Goal: Browse casually

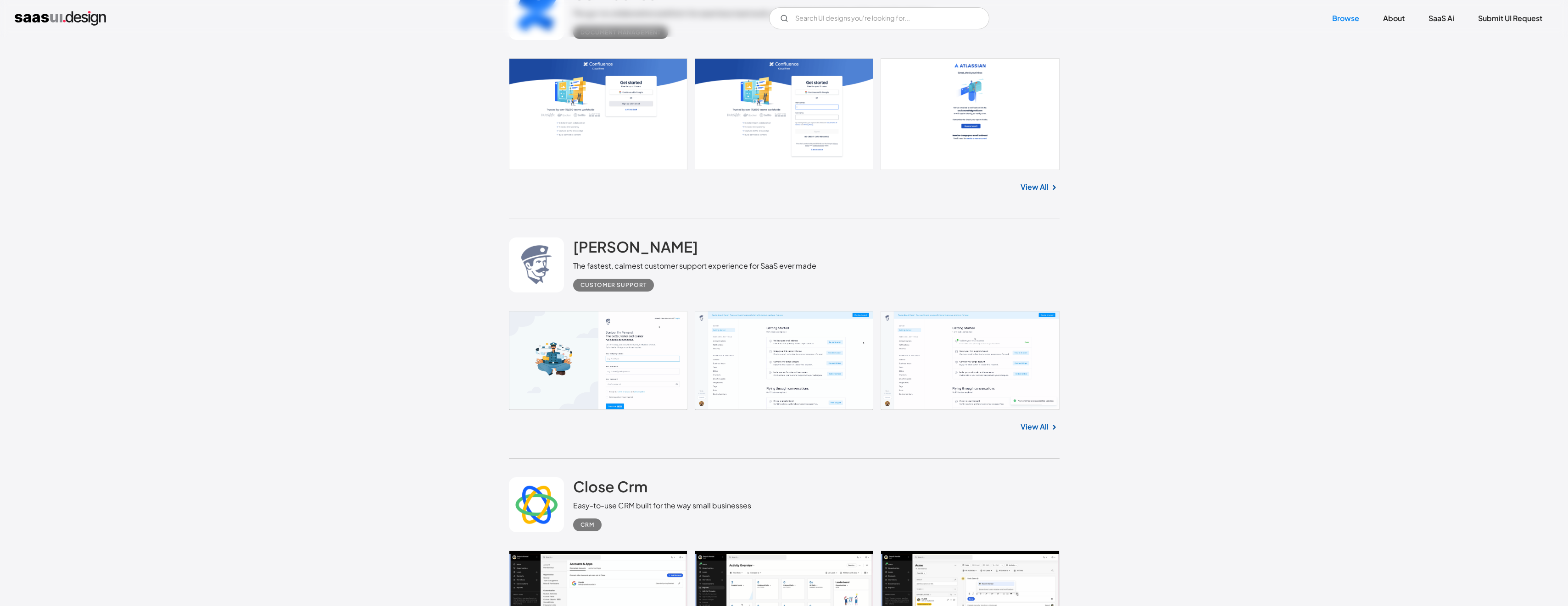
scroll to position [1513, 0]
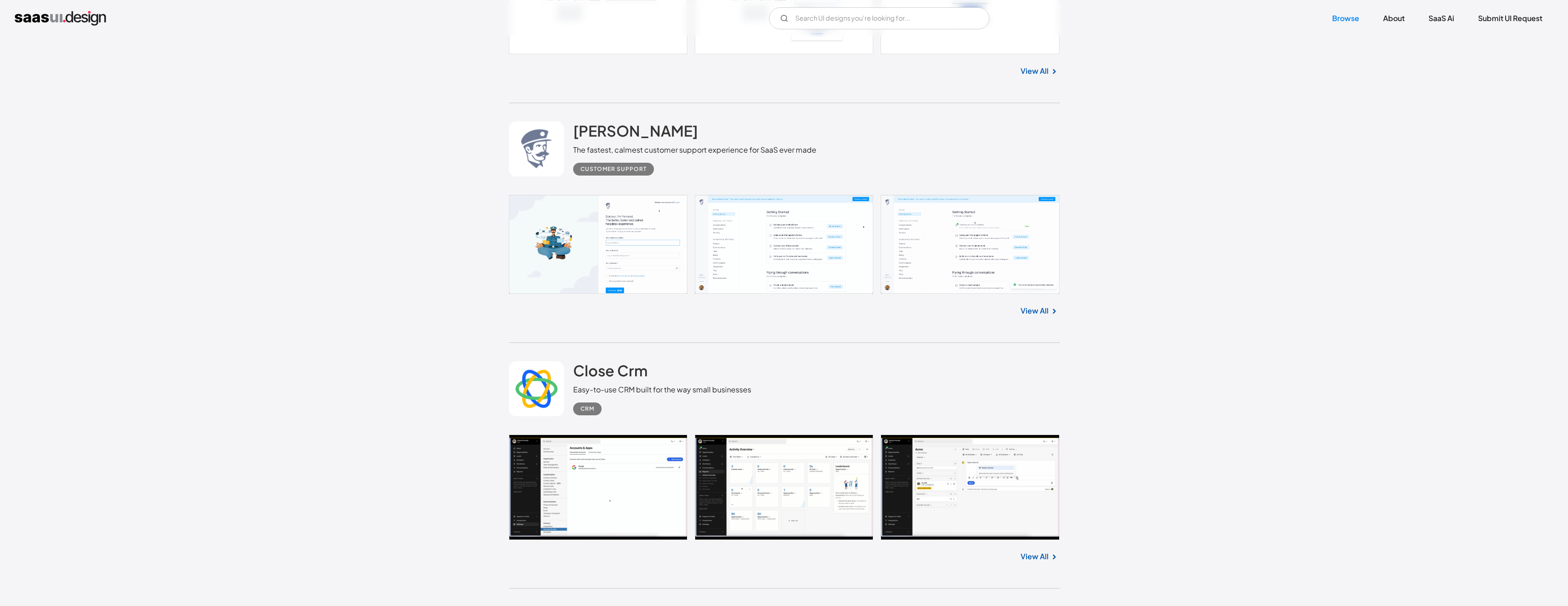
click at [790, 254] on link at bounding box center [784, 244] width 551 height 99
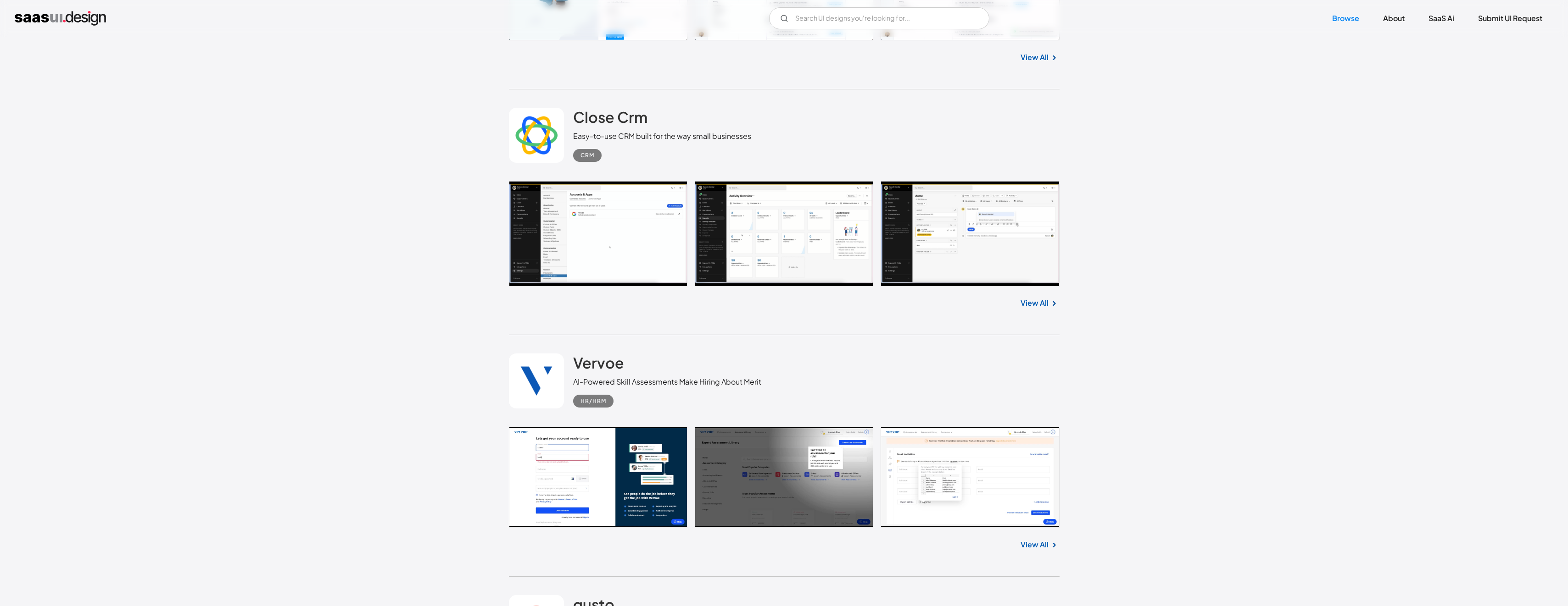
scroll to position [1788, 0]
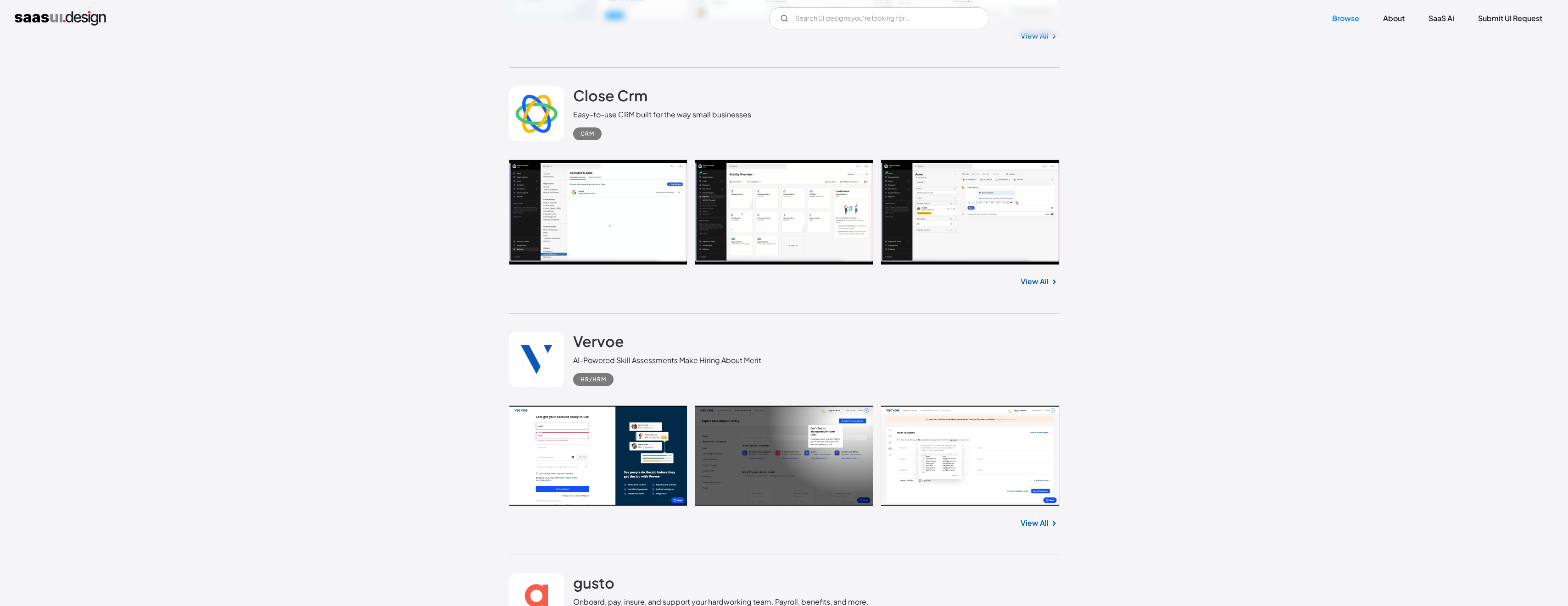
click at [781, 206] on link at bounding box center [784, 212] width 551 height 106
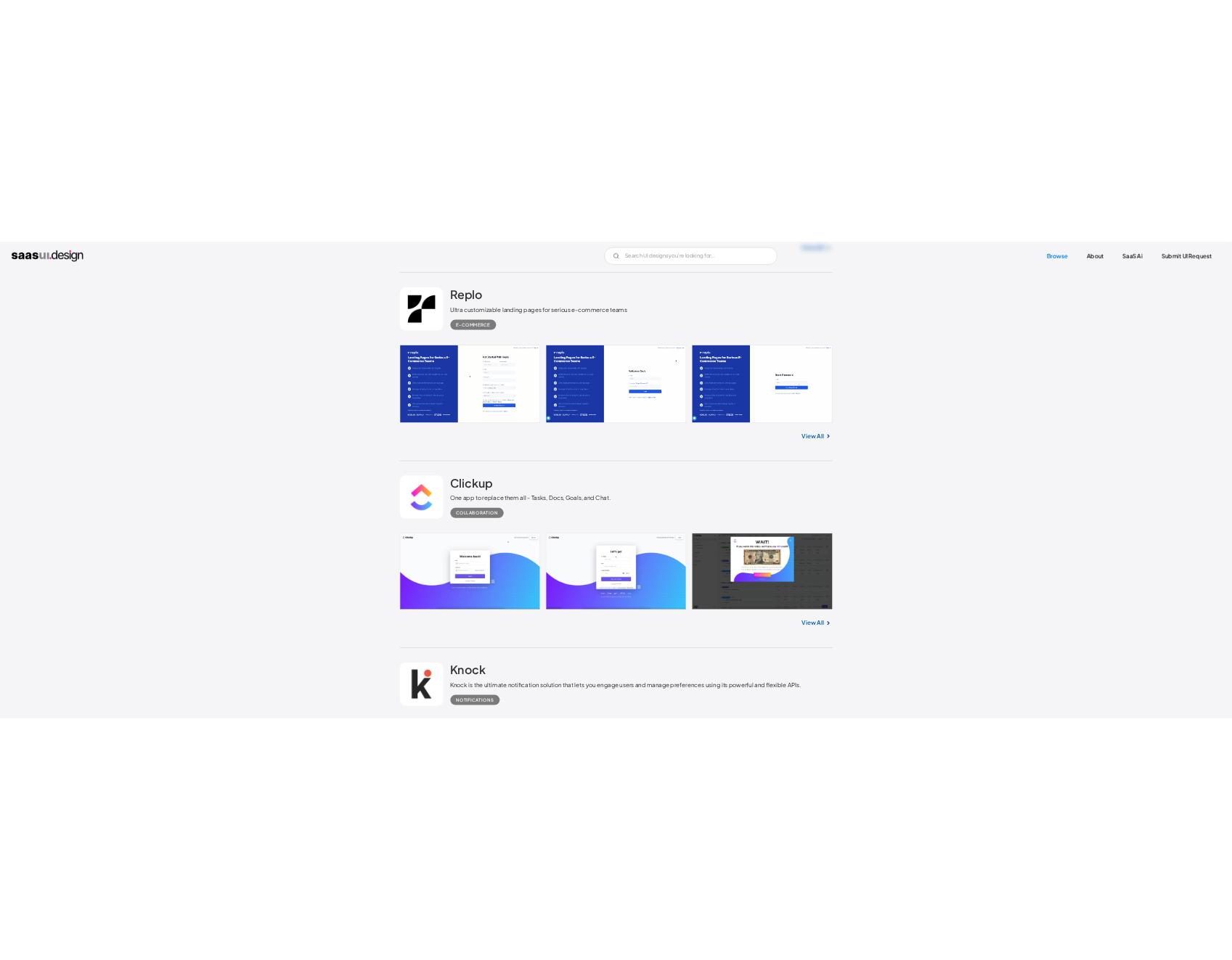
scroll to position [17560, 0]
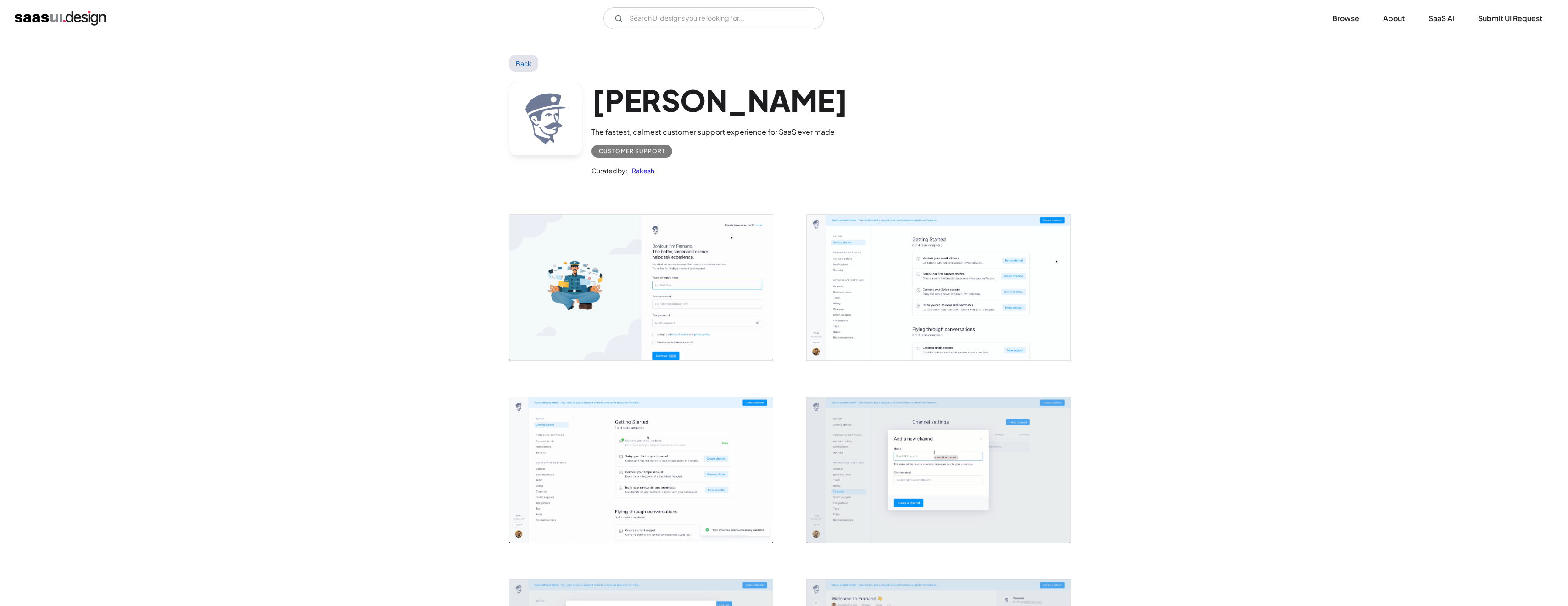
click at [916, 299] on img "open lightbox" at bounding box center [938, 287] width 263 height 146
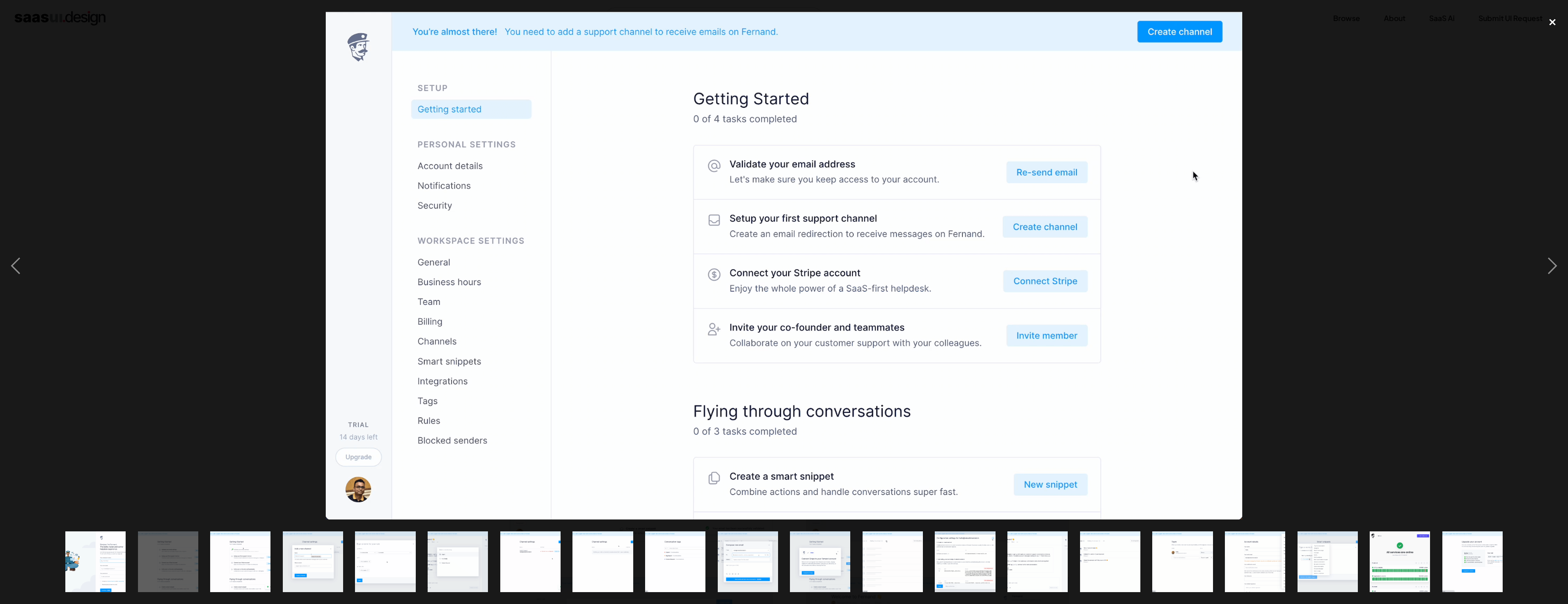
click at [1549, 21] on div "close lightbox" at bounding box center [1552, 22] width 31 height 20
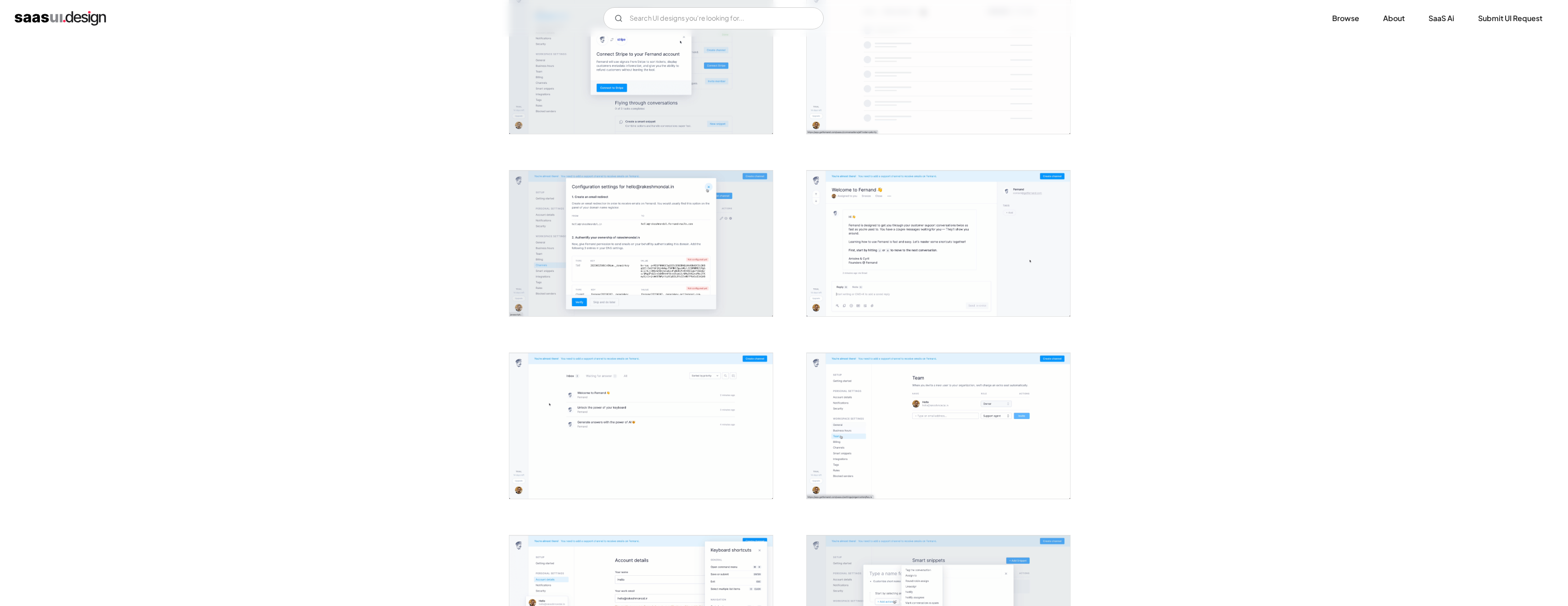
scroll to position [1192, 0]
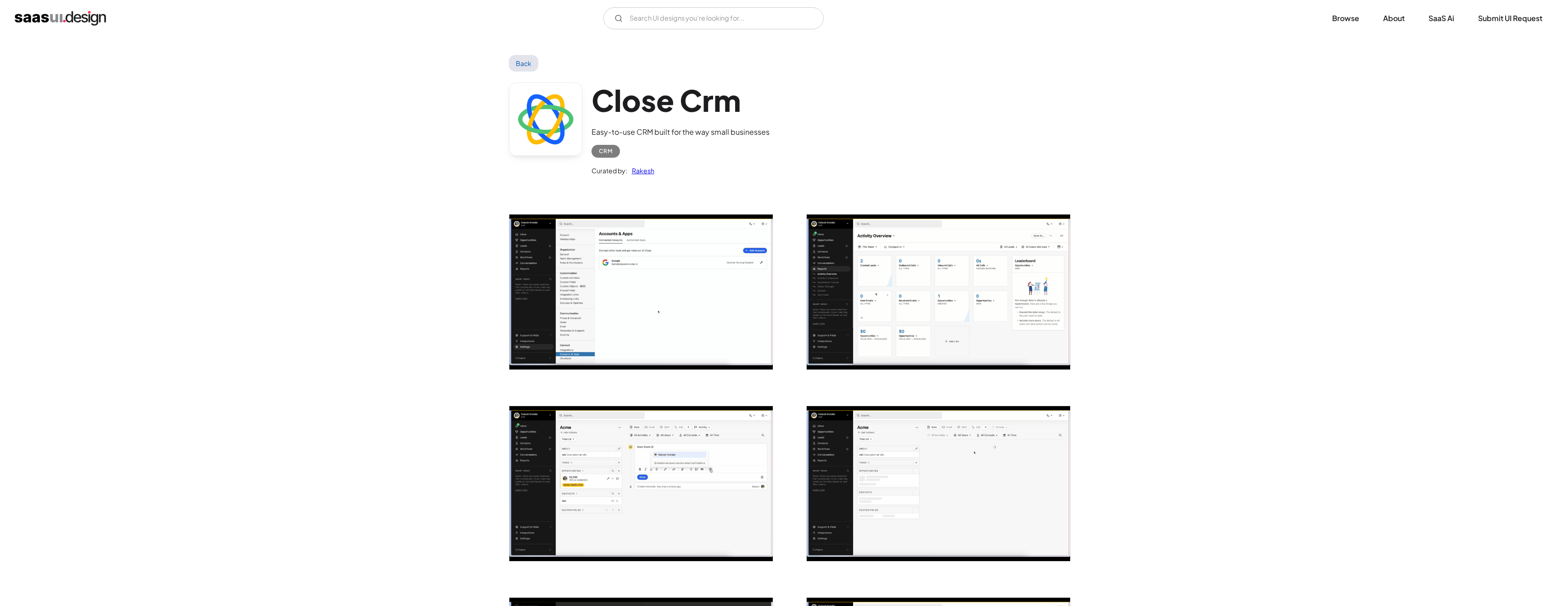
click at [695, 272] on img "open lightbox" at bounding box center [641, 292] width 263 height 155
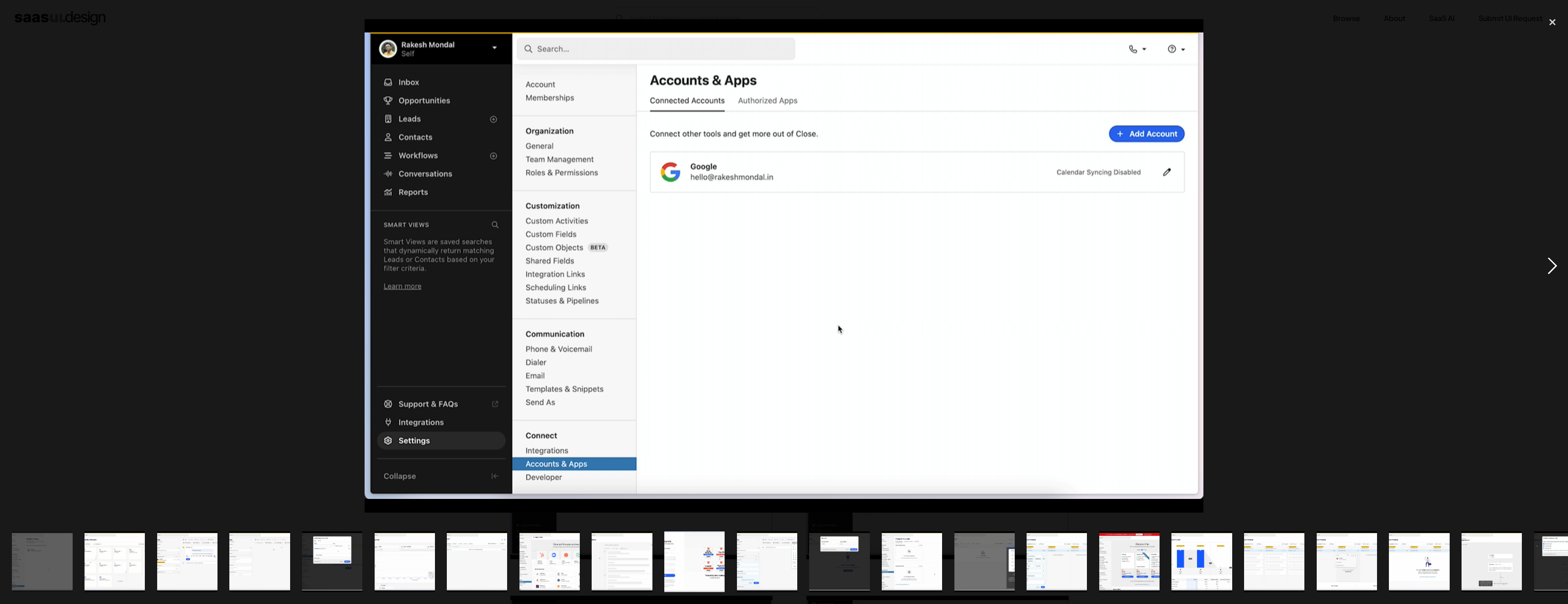
click at [1544, 258] on div "next image" at bounding box center [1552, 265] width 31 height 507
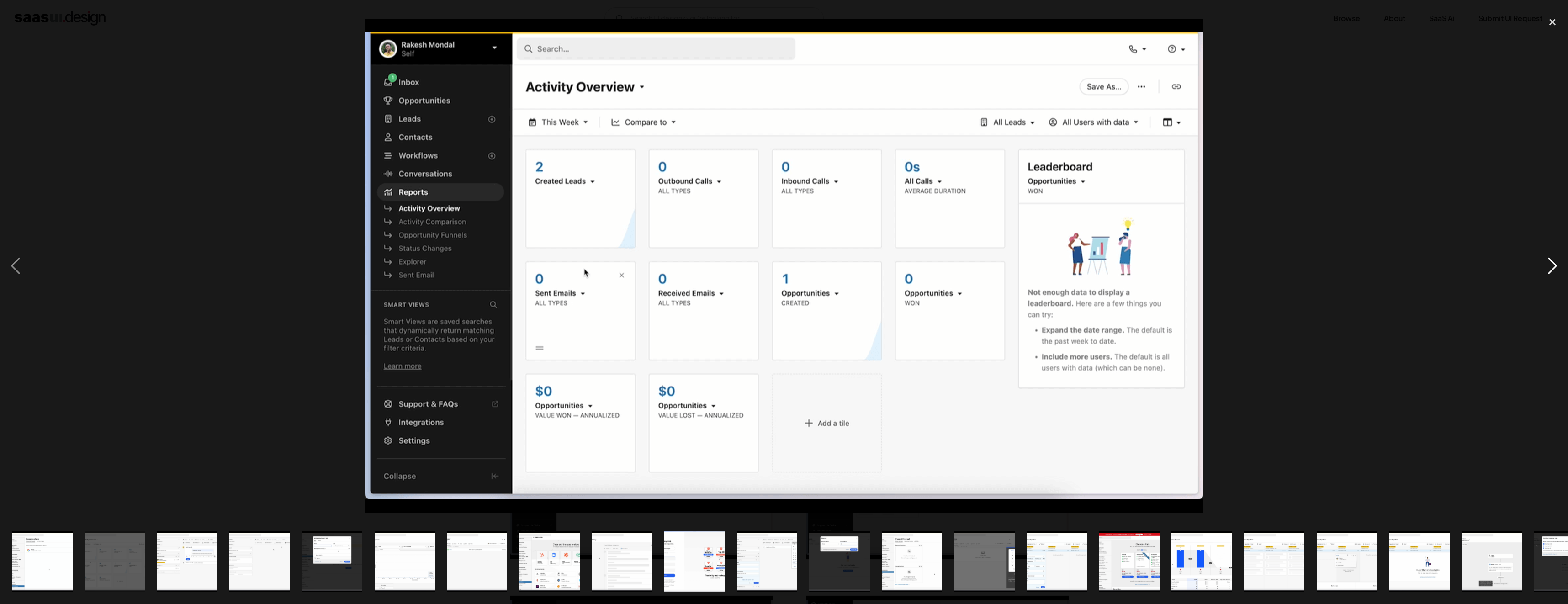
click at [1550, 263] on div "next image" at bounding box center [1552, 265] width 31 height 507
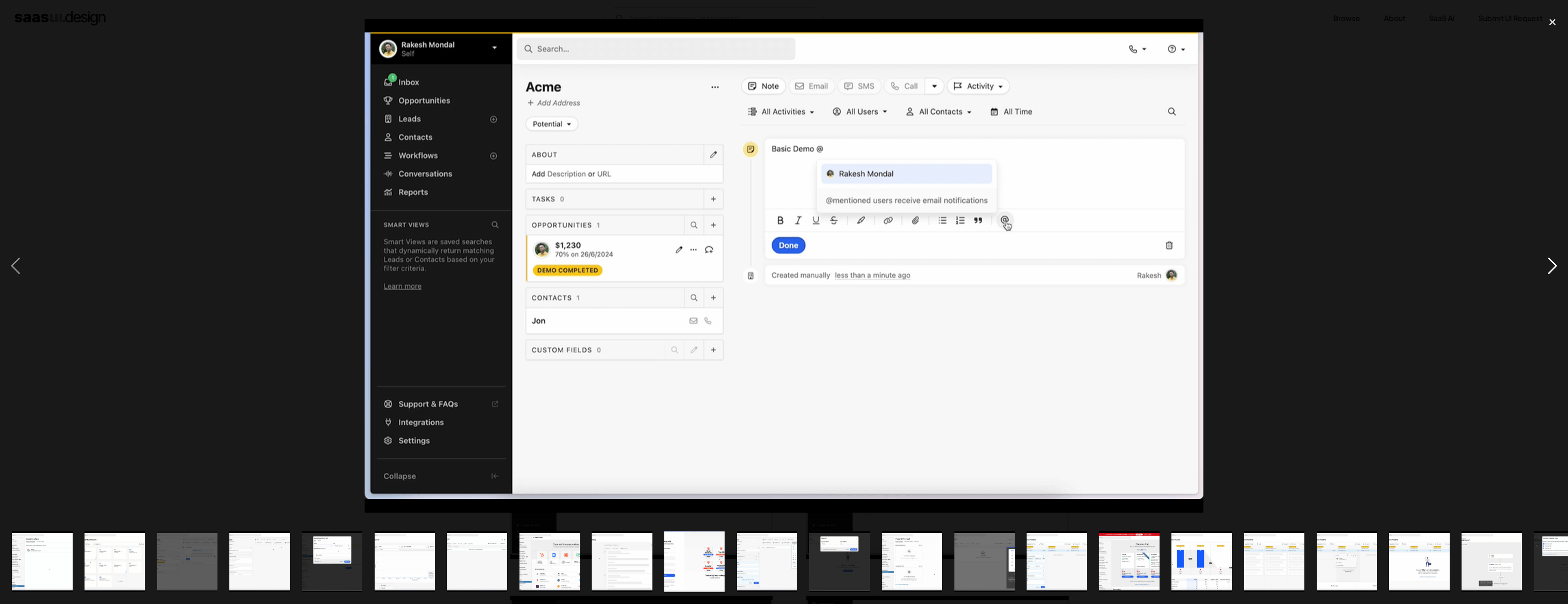
click at [1550, 263] on div "next image" at bounding box center [1552, 265] width 31 height 507
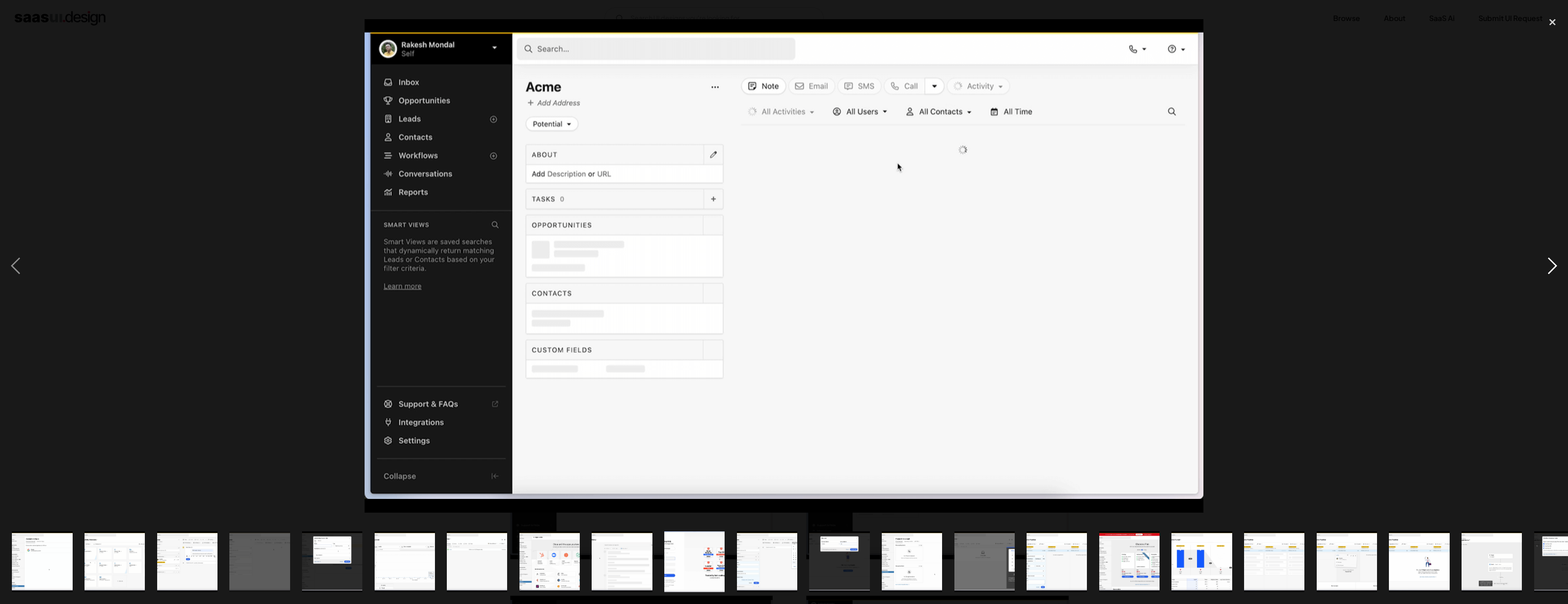
click at [1550, 263] on div "next image" at bounding box center [1552, 265] width 31 height 507
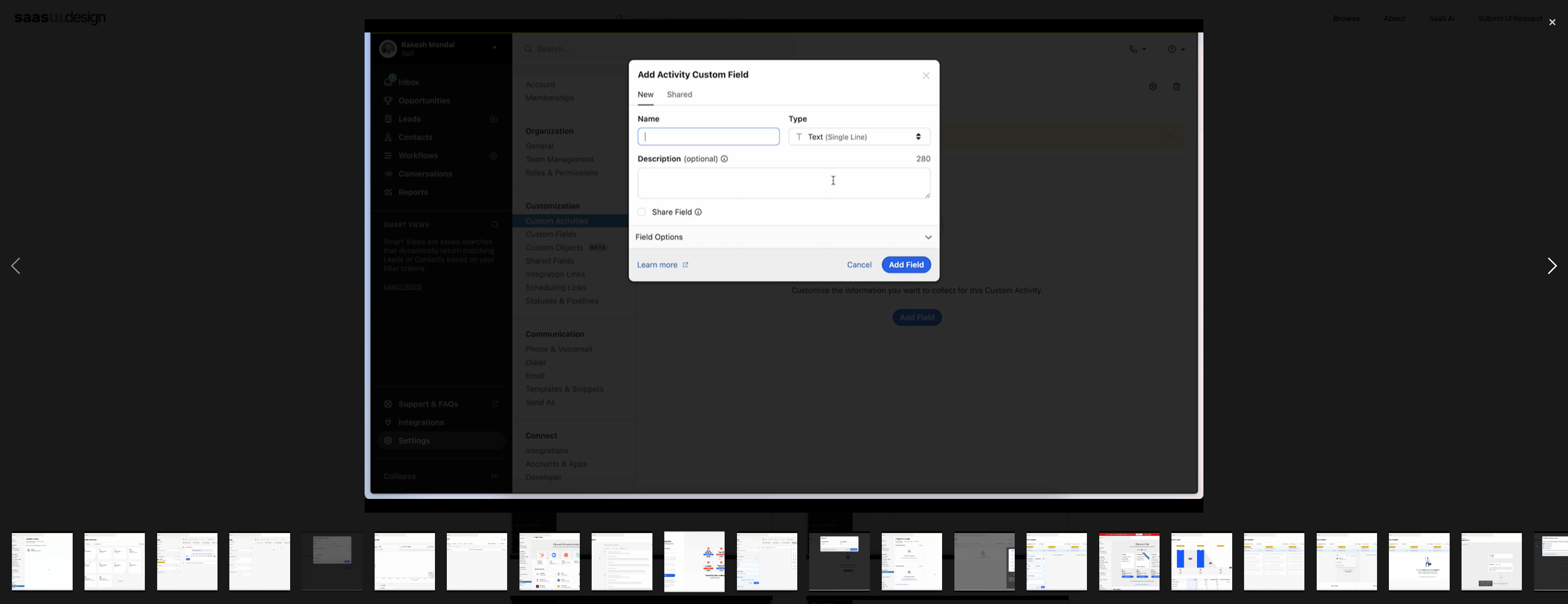
click at [1550, 263] on div "next image" at bounding box center [1552, 265] width 31 height 507
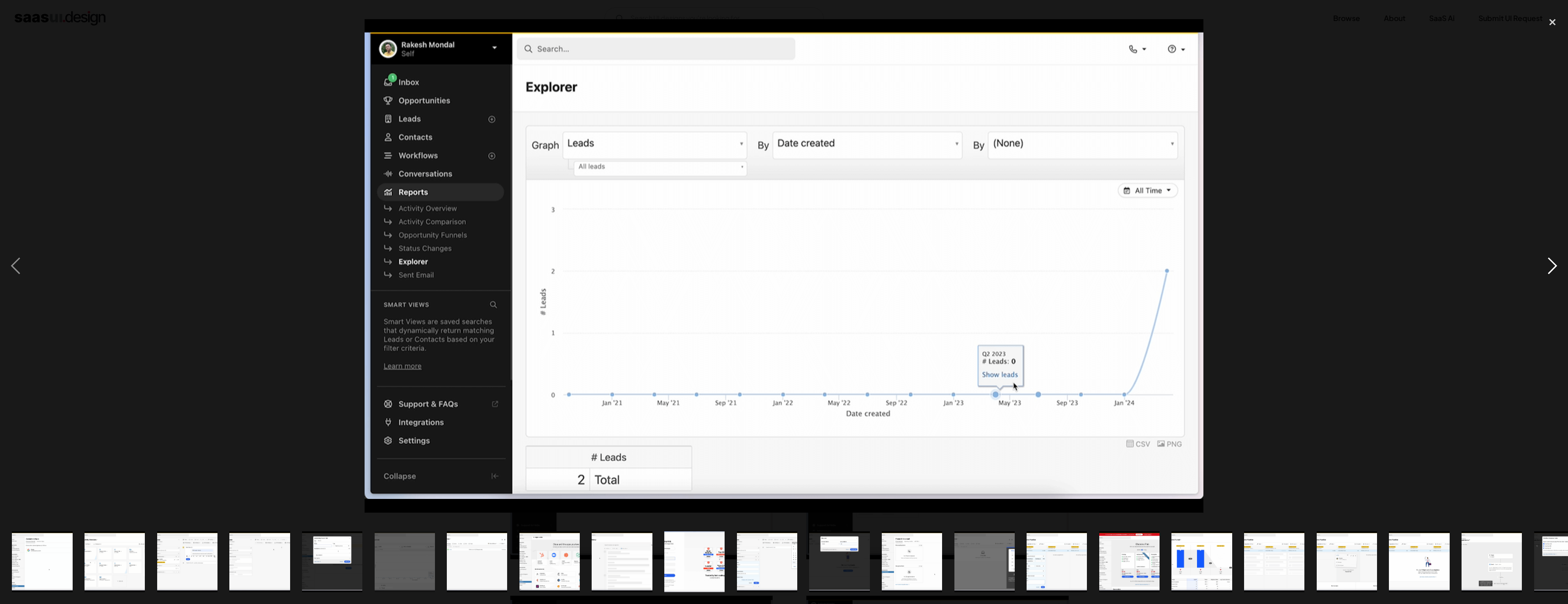
click at [1550, 263] on div "next image" at bounding box center [1552, 265] width 31 height 507
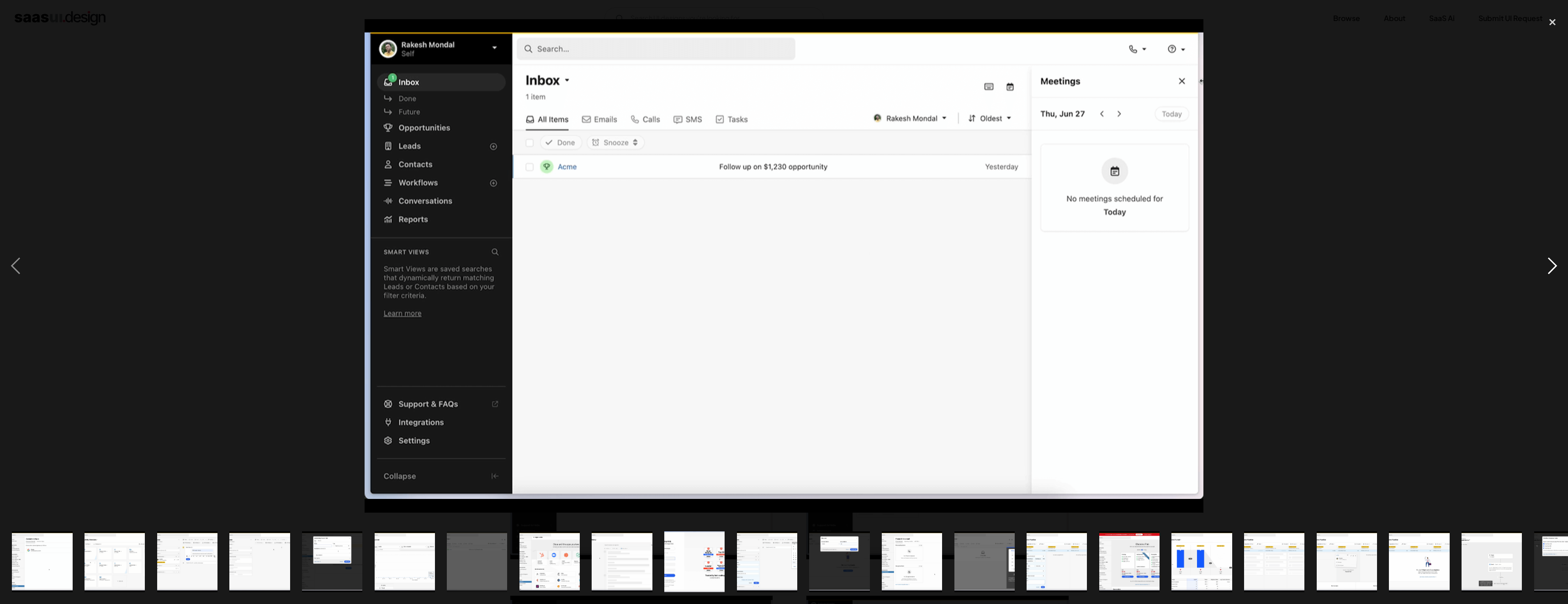
click at [1550, 263] on div "next image" at bounding box center [1552, 265] width 31 height 507
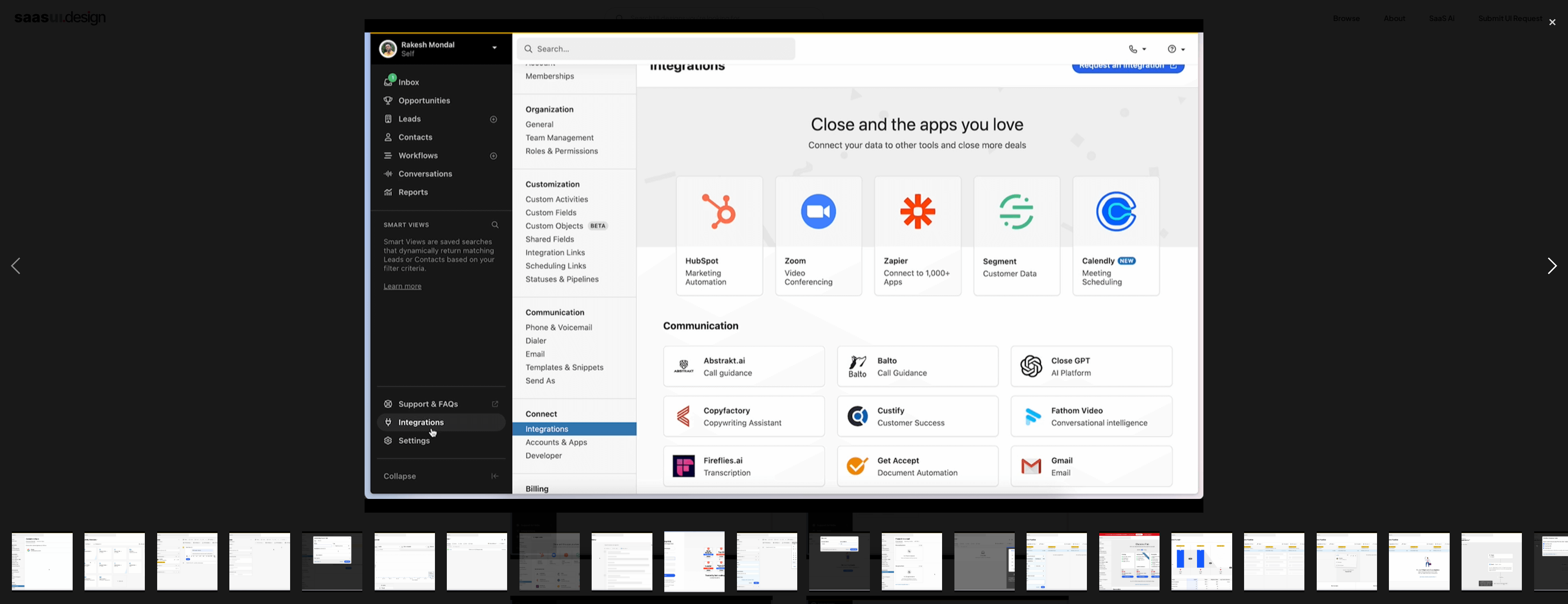
click at [1550, 263] on div "next image" at bounding box center [1552, 265] width 31 height 507
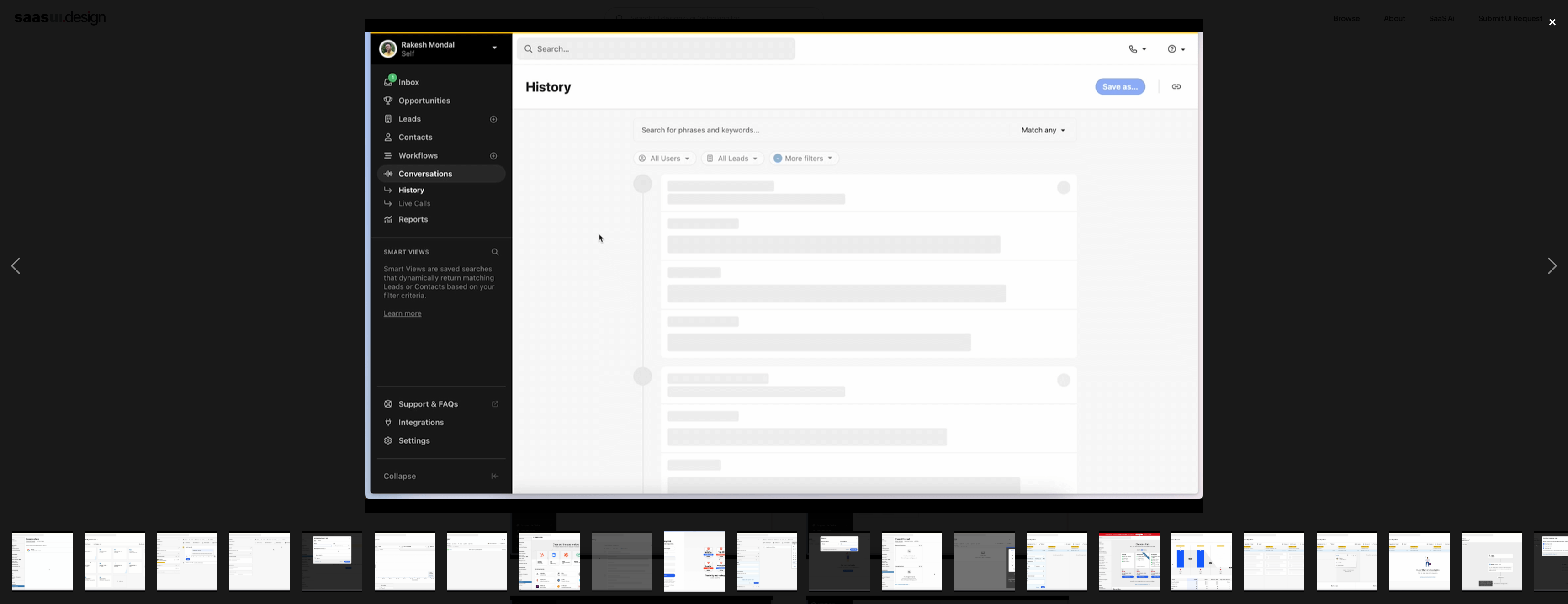
click at [1553, 21] on div "close lightbox" at bounding box center [1552, 22] width 31 height 20
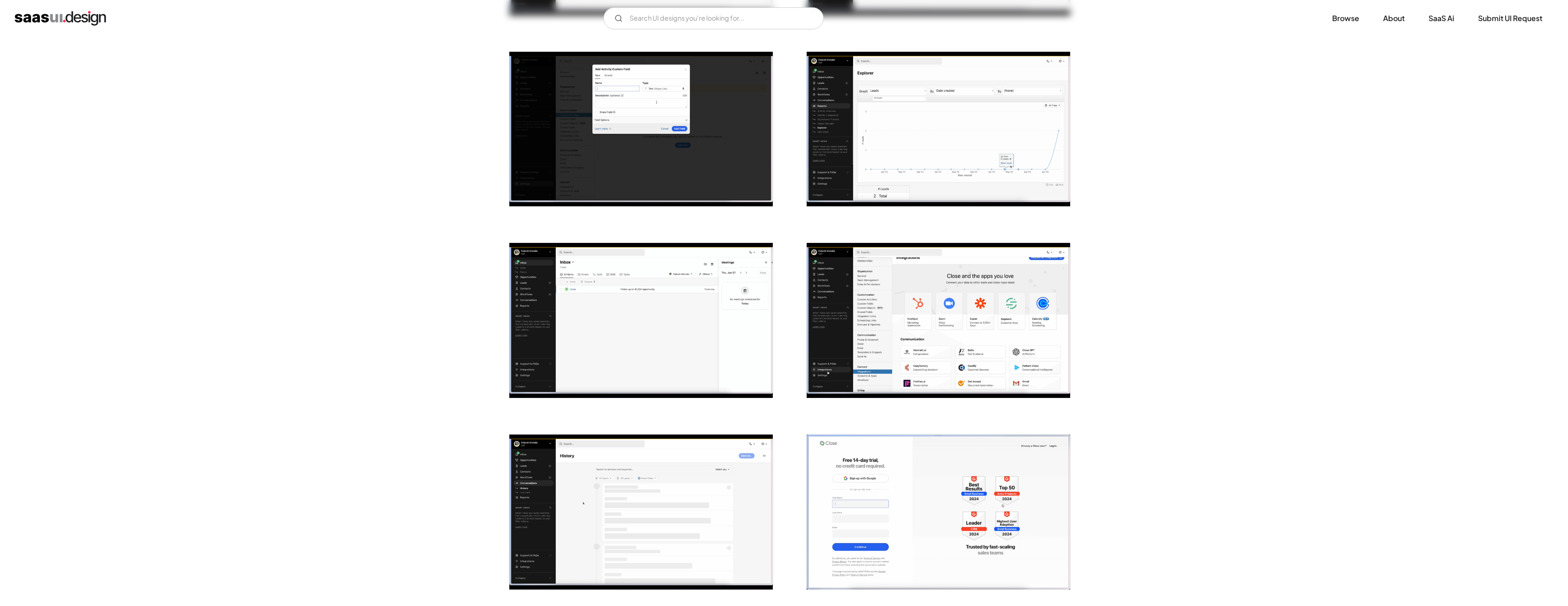
scroll to position [550, 0]
